Goal: Information Seeking & Learning: Learn about a topic

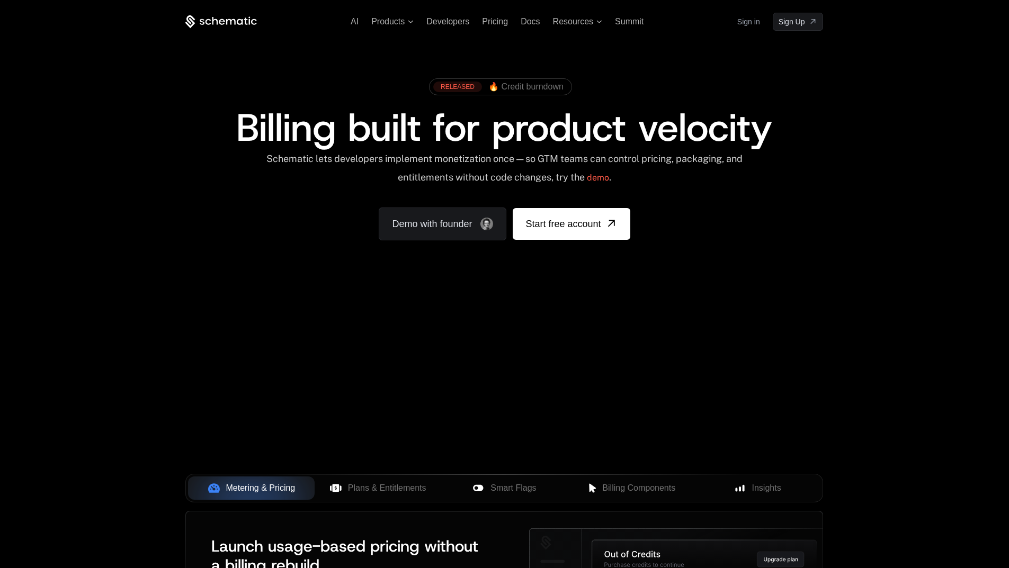
click at [1007, 23] on div "AI Products Developers Pricing Docs Resources Summit Sign in Sign Up RELEASED 🔥…" at bounding box center [504, 158] width 1009 height 317
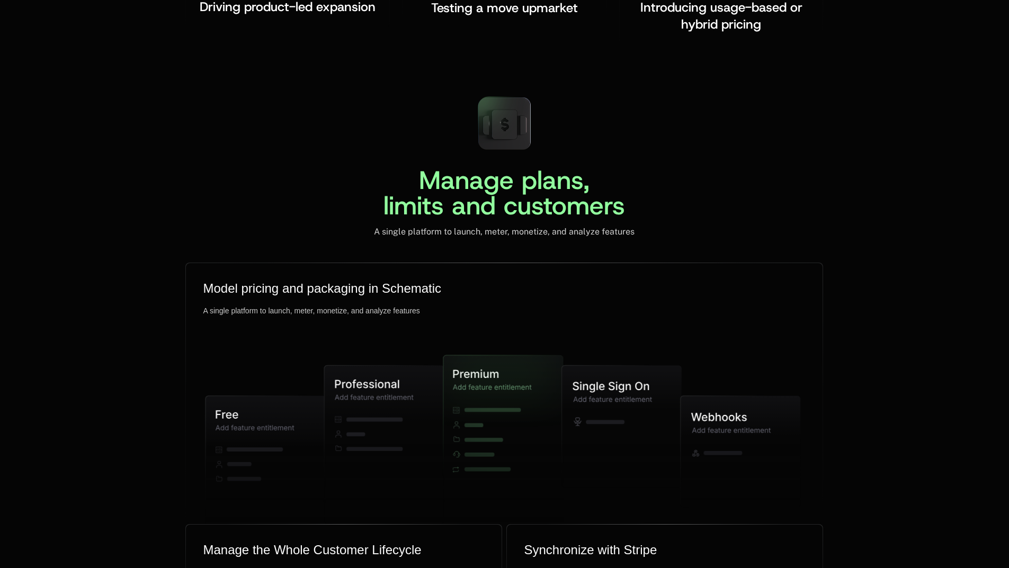
scroll to position [2512, 0]
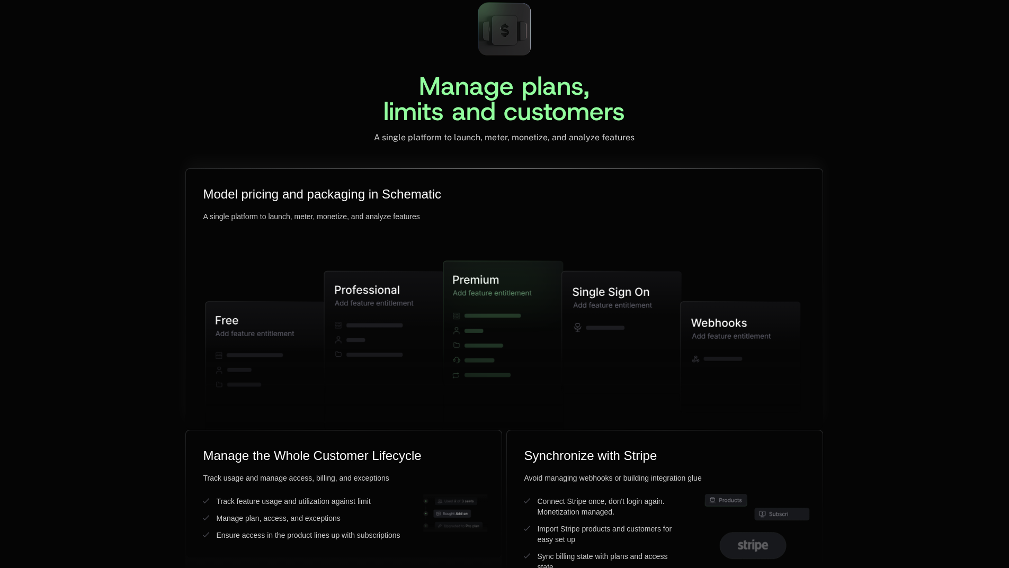
drag, startPoint x: 607, startPoint y: 301, endPoint x: 619, endPoint y: 298, distance: 12.2
click at [619, 298] on icon at bounding box center [622, 332] width 120 height 122
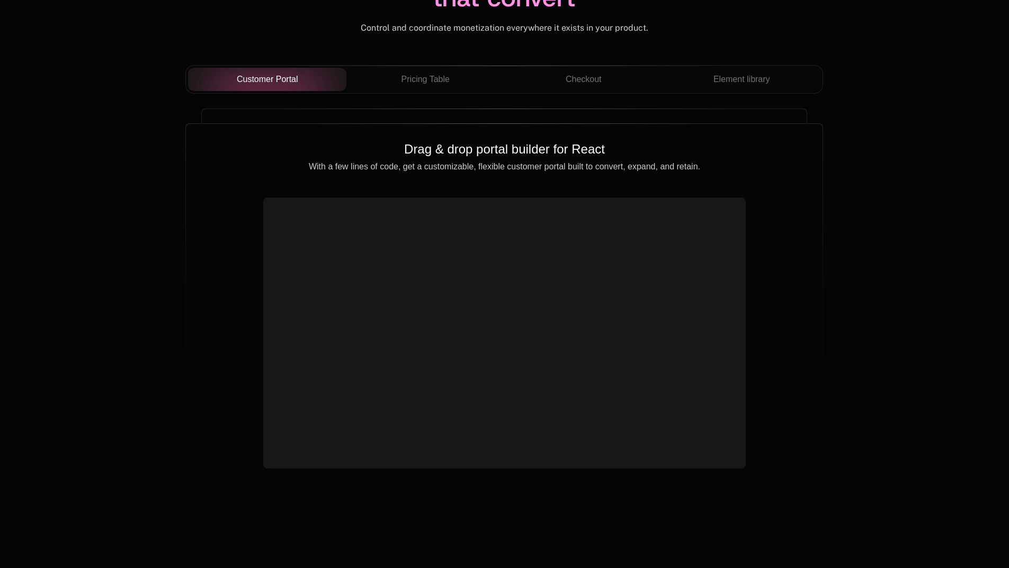
scroll to position [3799, 0]
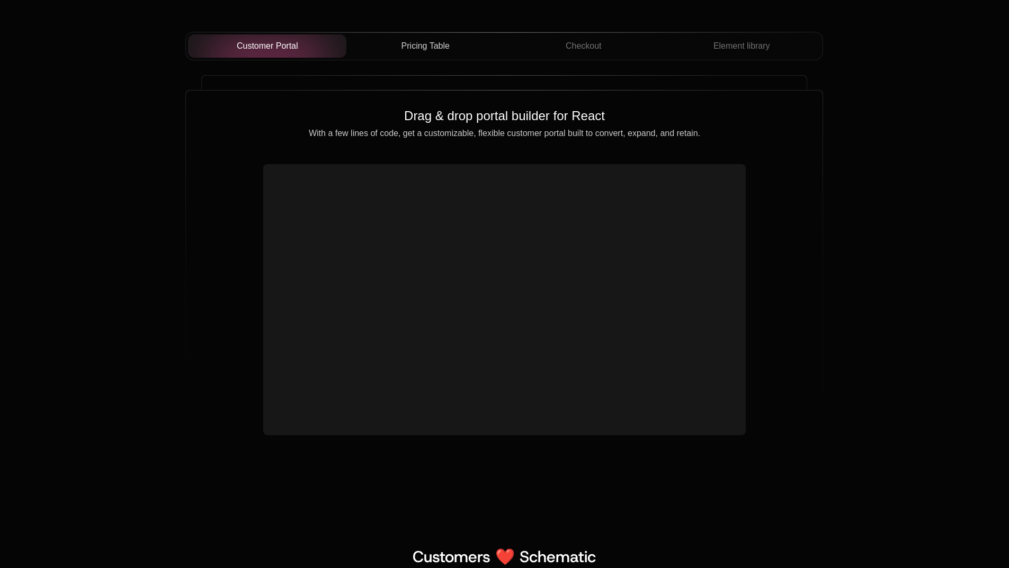
click at [432, 52] on span "Pricing Table" at bounding box center [425, 46] width 48 height 13
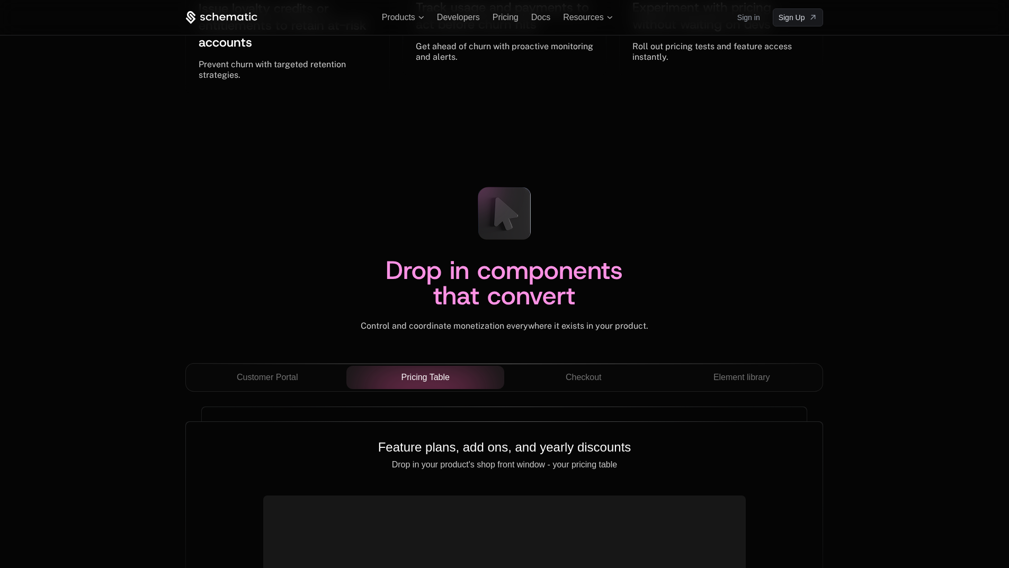
scroll to position [3460, 0]
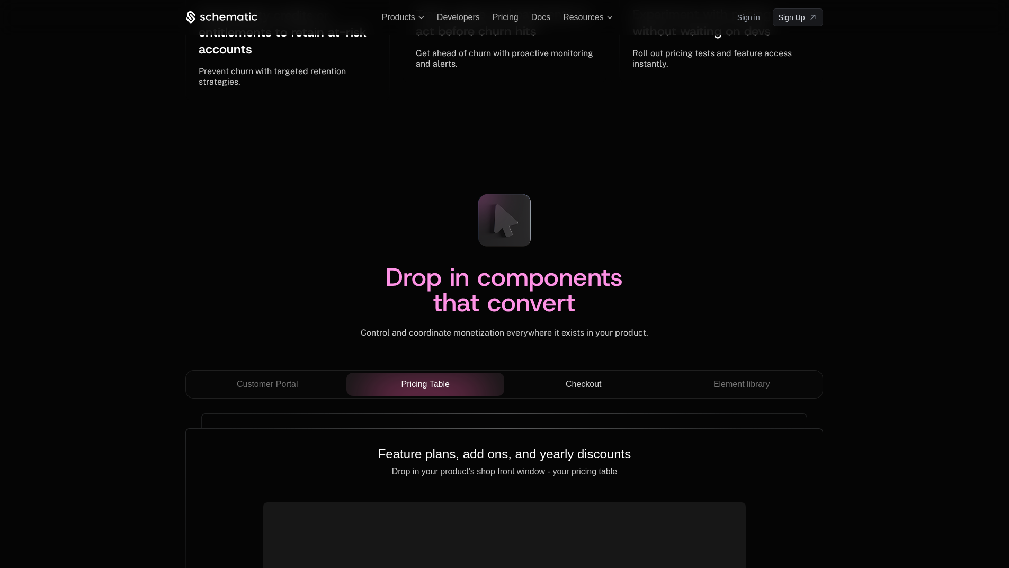
click at [613, 383] on div "Checkout" at bounding box center [583, 384] width 141 height 13
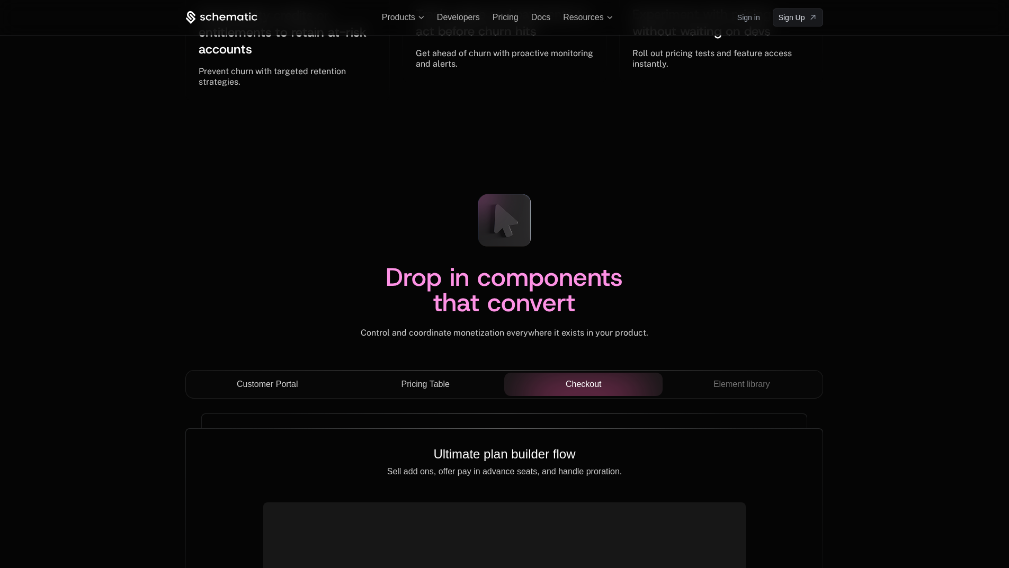
click at [290, 387] on span "Customer Portal" at bounding box center [267, 384] width 61 height 13
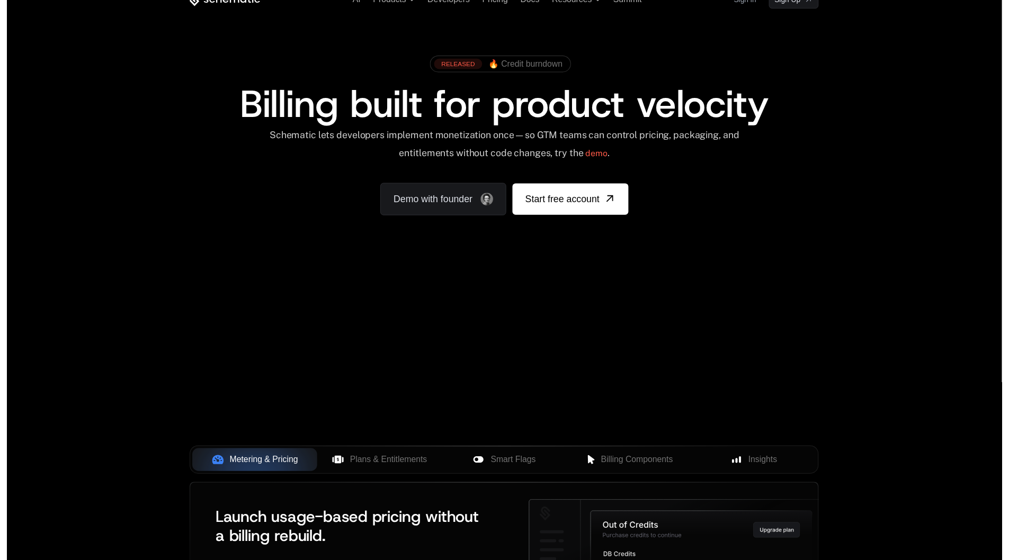
scroll to position [0, 0]
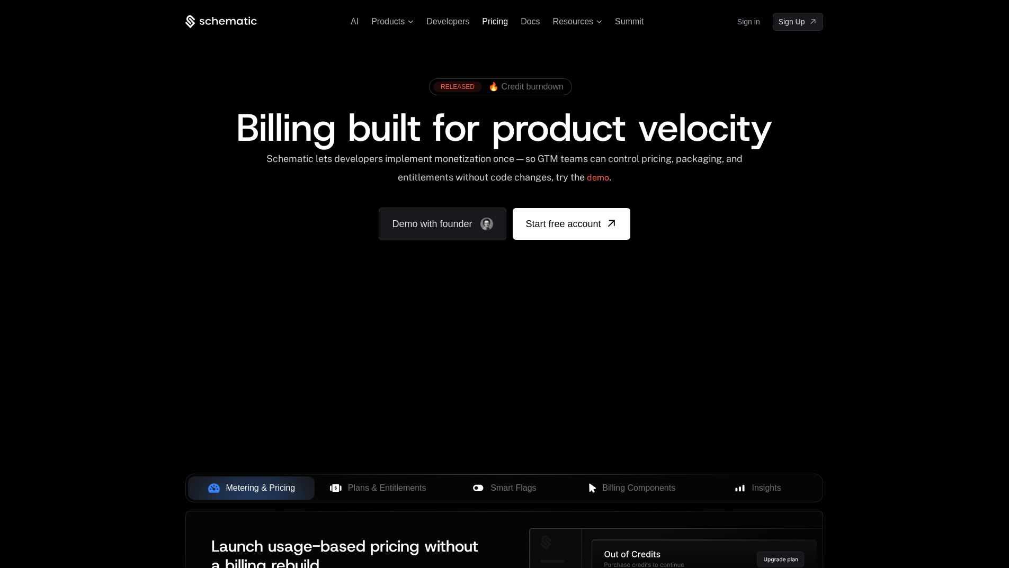
click at [491, 21] on span "Pricing" at bounding box center [495, 21] width 26 height 9
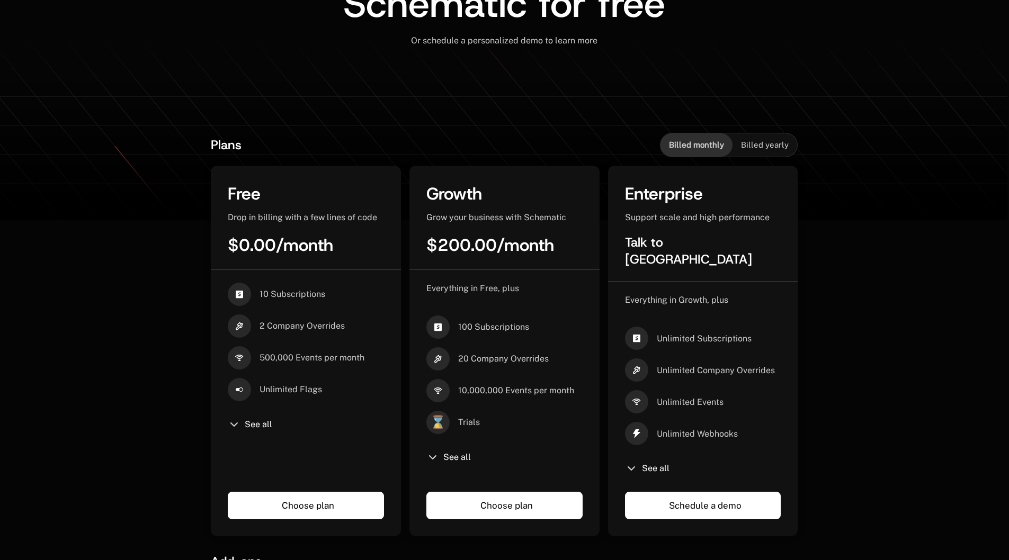
scroll to position [138, 0]
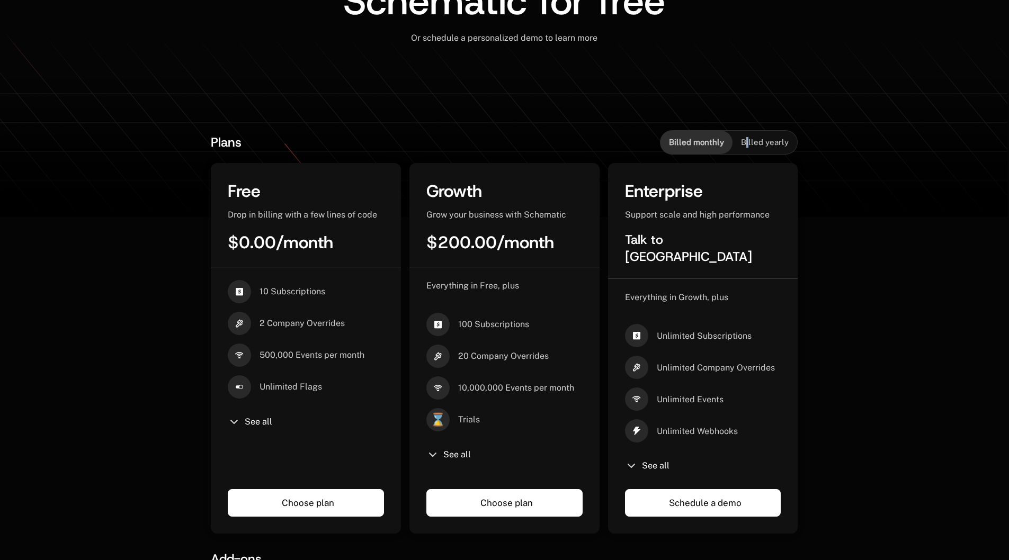
click at [750, 140] on span "Billed yearly" at bounding box center [765, 142] width 48 height 11
click at [713, 142] on span "Billed monthly" at bounding box center [696, 142] width 55 height 11
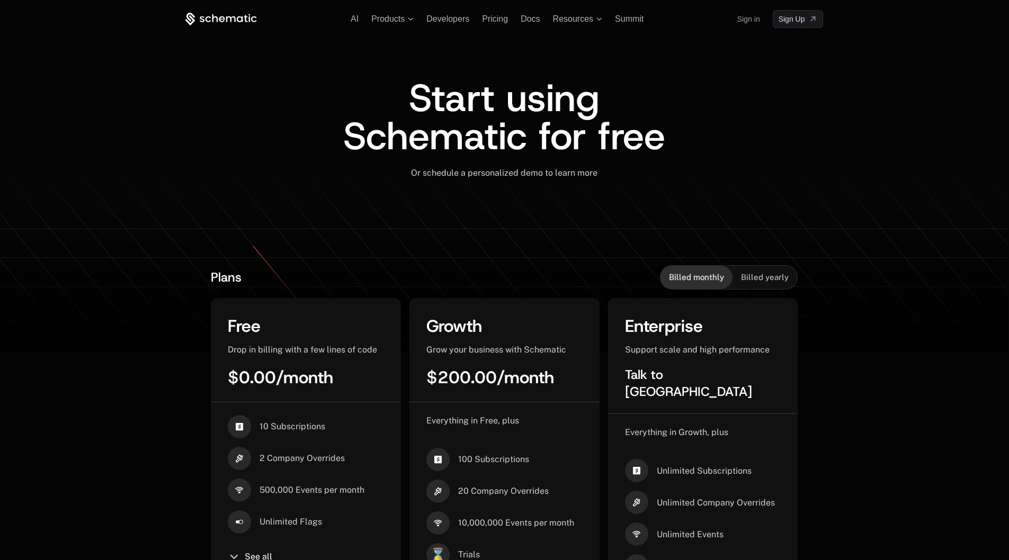
scroll to position [268, 0]
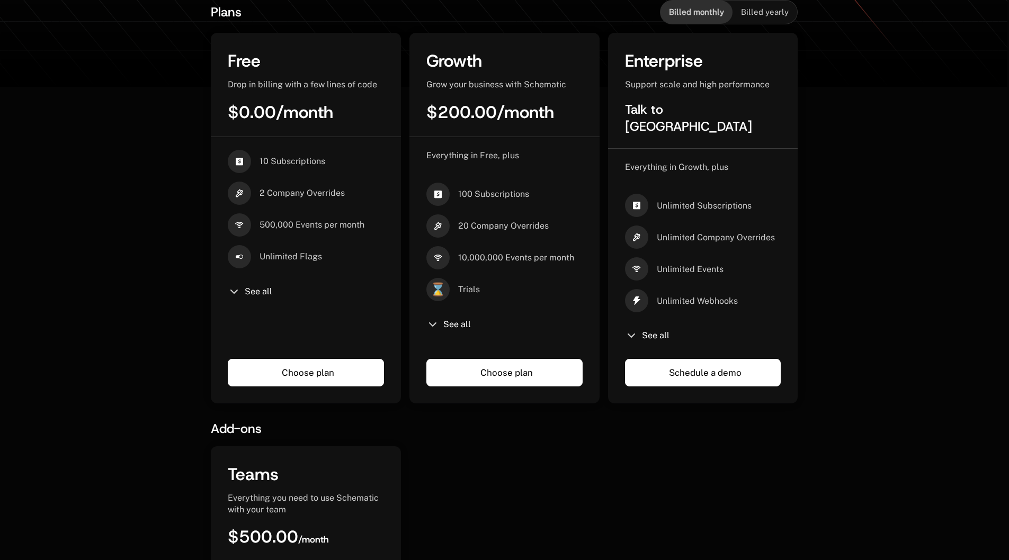
click at [461, 325] on span "See all" at bounding box center [457, 324] width 28 height 8
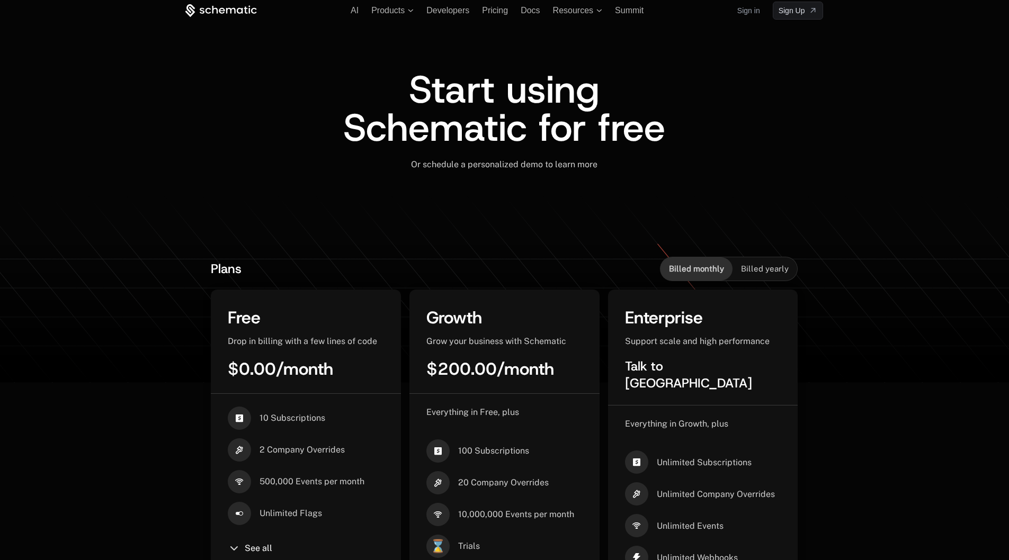
scroll to position [0, 0]
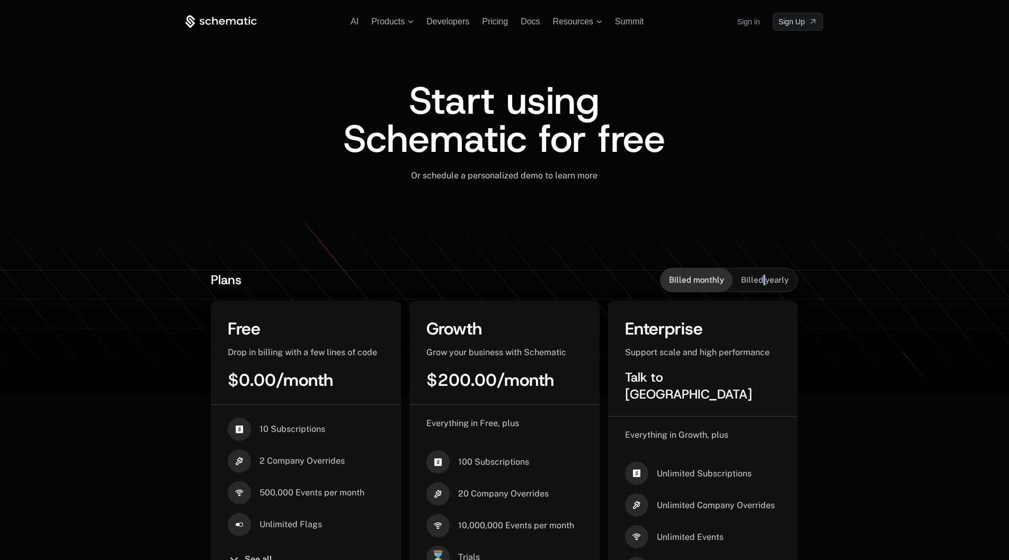
click at [765, 280] on span "Billed yearly" at bounding box center [765, 280] width 48 height 11
click at [759, 18] on link "Sign in" at bounding box center [748, 21] width 23 height 17
